Goal: Transaction & Acquisition: Subscribe to service/newsletter

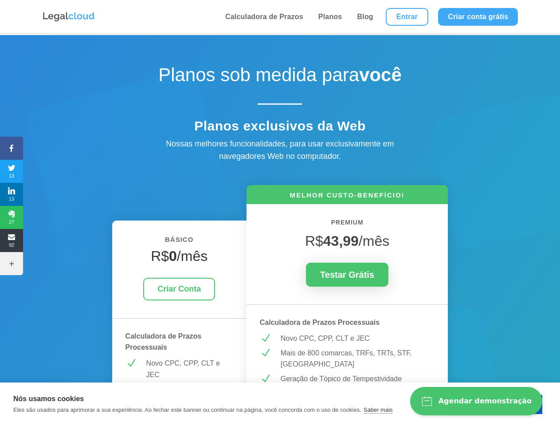
click at [12, 148] on icon at bounding box center [11, 148] width 23 height 7
click at [12, 171] on span "13" at bounding box center [11, 171] width 23 height 14
click at [12, 194] on span "13" at bounding box center [11, 194] width 23 height 14
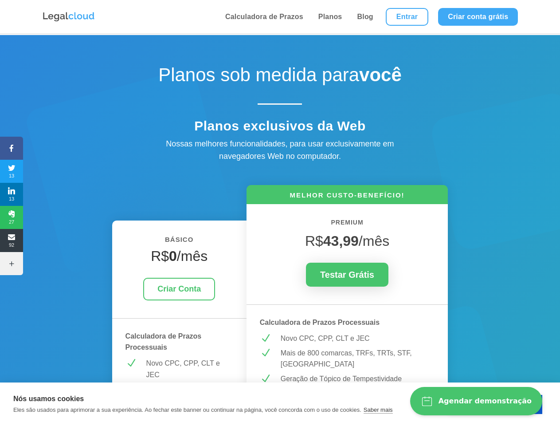
click at [12, 217] on span "27" at bounding box center [11, 217] width 23 height 14
click at [12, 240] on span "92" at bounding box center [11, 240] width 23 height 14
click at [12, 263] on icon at bounding box center [11, 263] width 23 height 7
